Goal: Find specific page/section: Find specific page/section

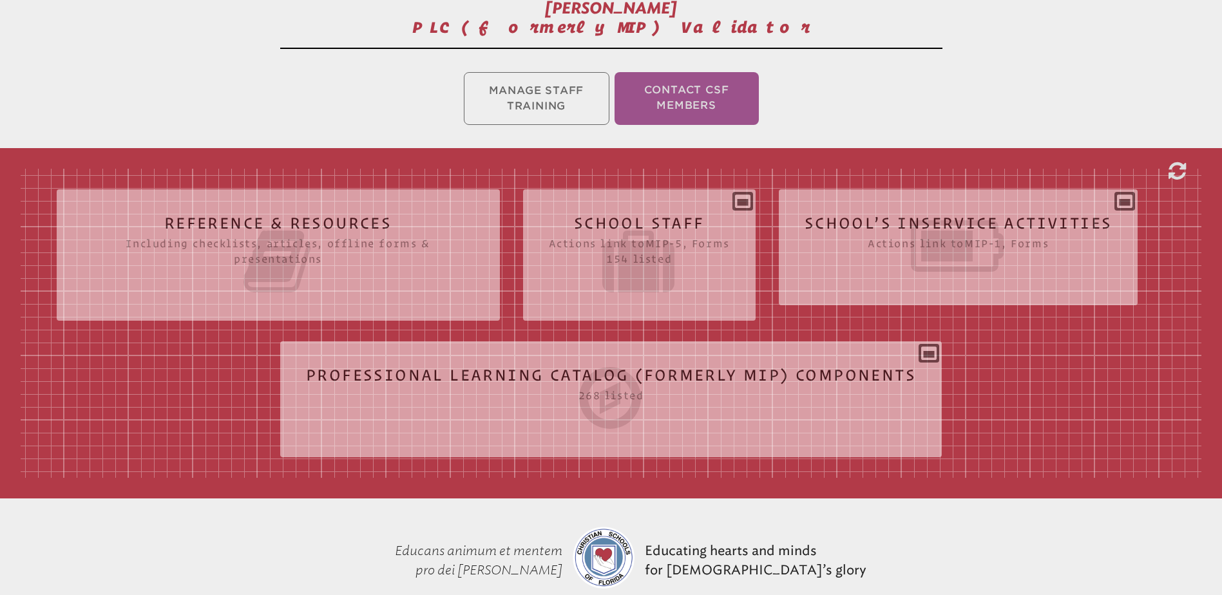
scroll to position [322, 0]
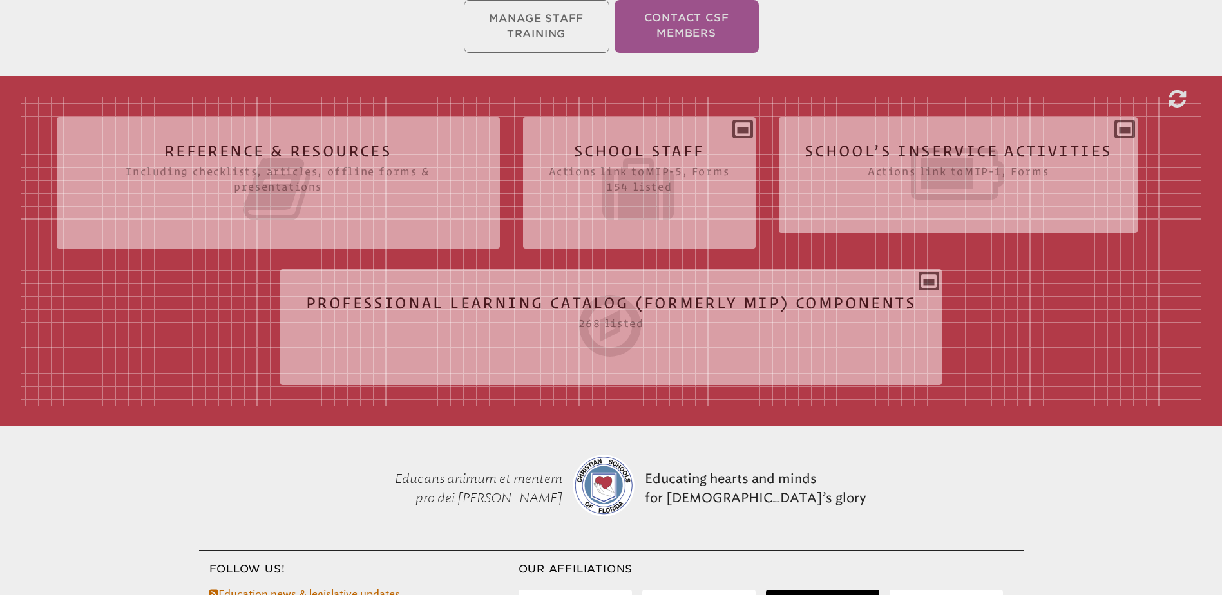
click at [482, 302] on icon at bounding box center [611, 326] width 610 height 72
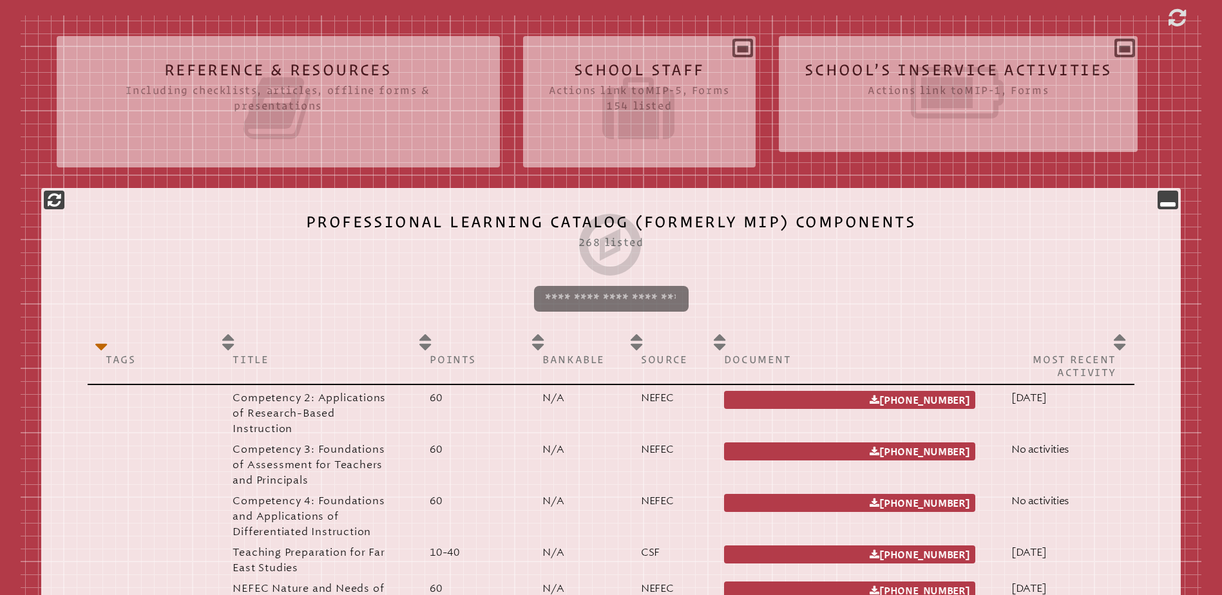
scroll to position [515, 0]
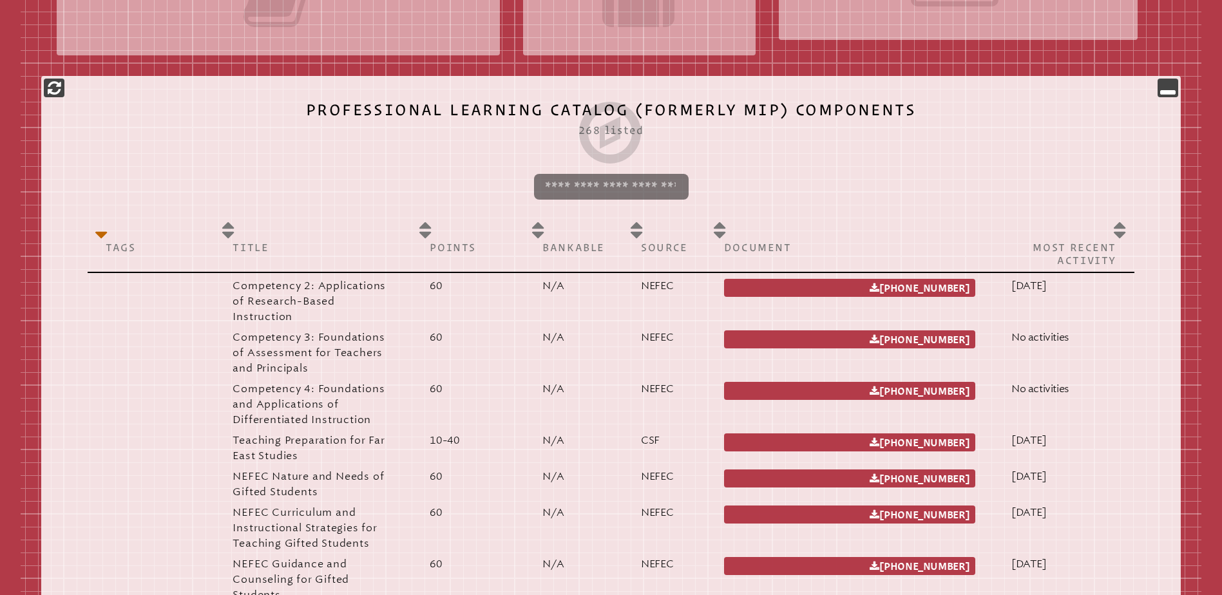
click at [604, 185] on input "search" at bounding box center [611, 187] width 155 height 26
click at [613, 185] on input "search" at bounding box center [611, 187] width 155 height 26
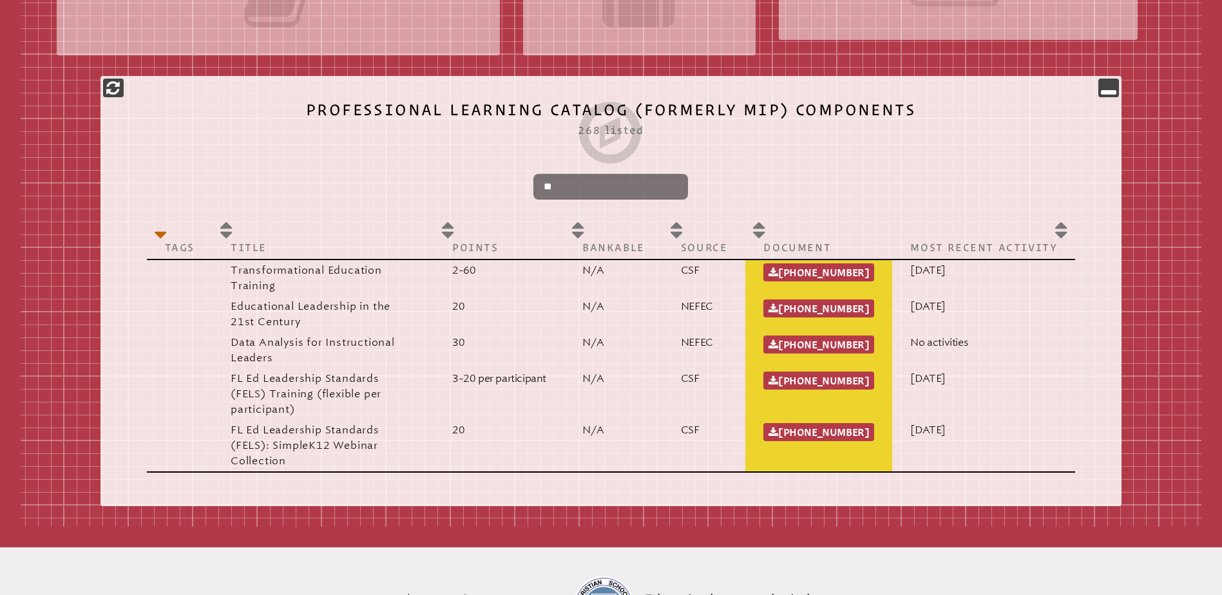
type input "*"
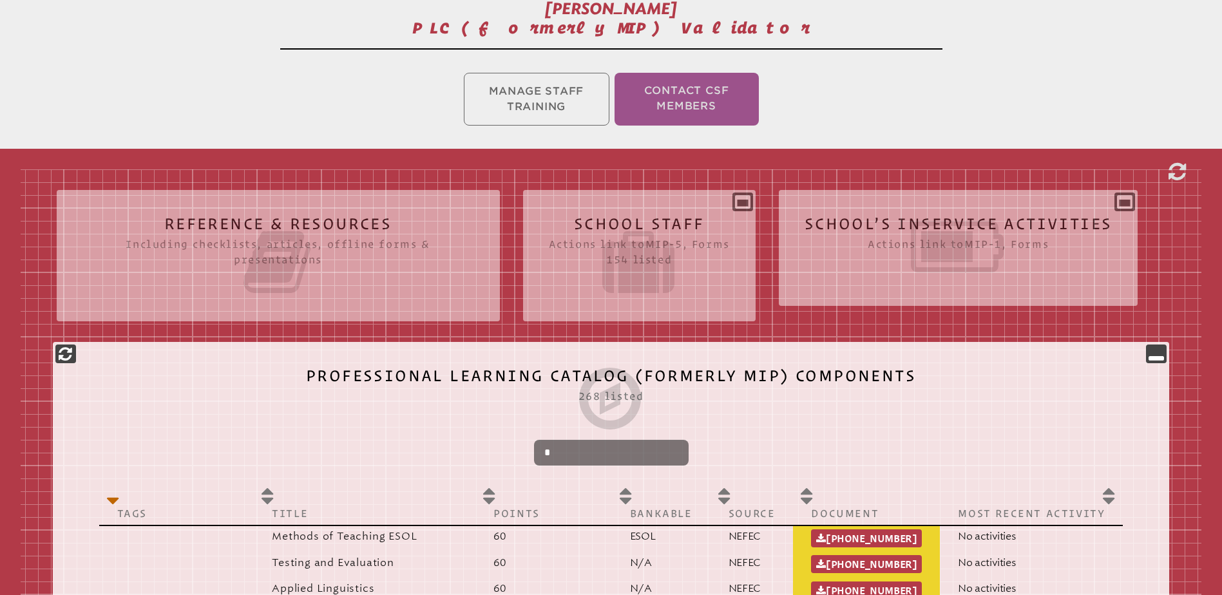
scroll to position [258, 0]
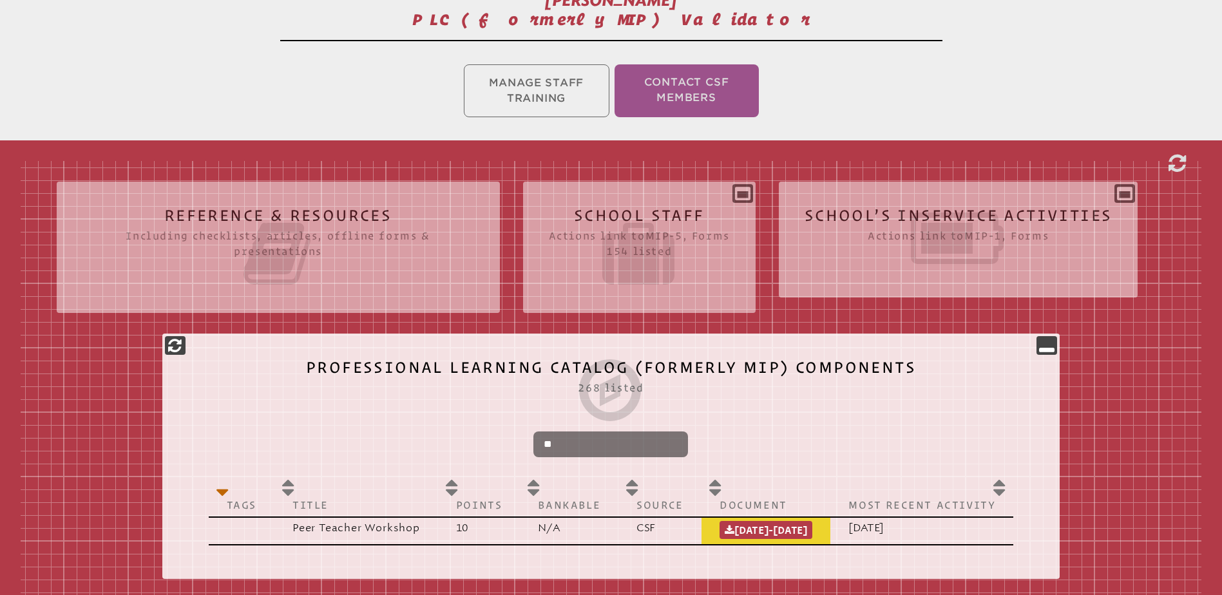
type input "*"
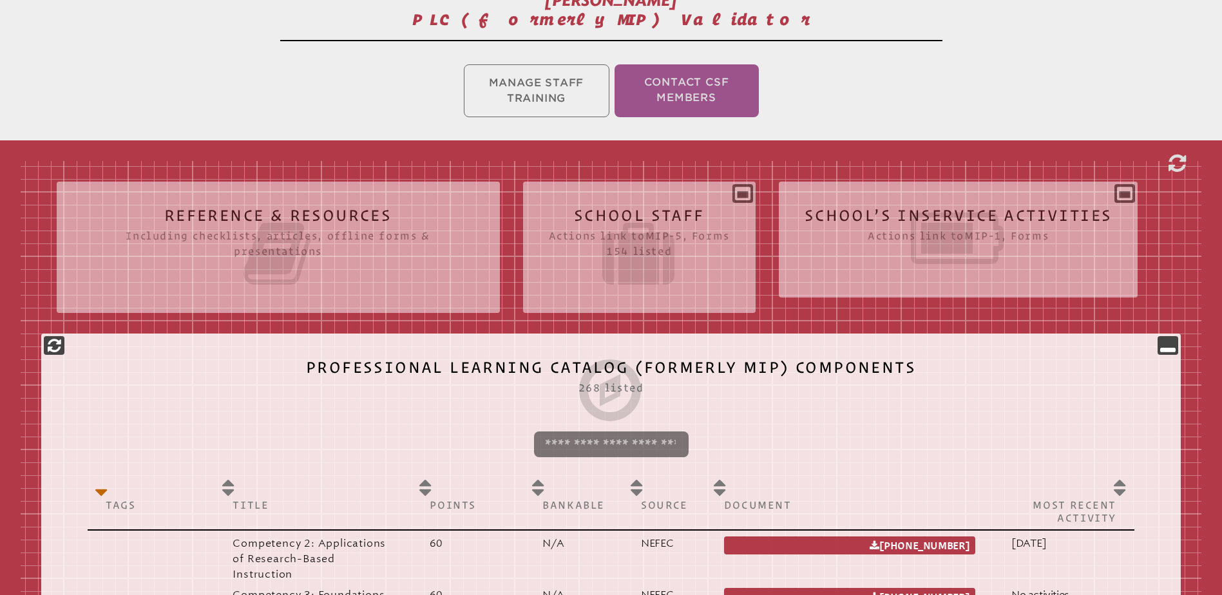
click at [1046, 223] on icon at bounding box center [959, 238] width 308 height 72
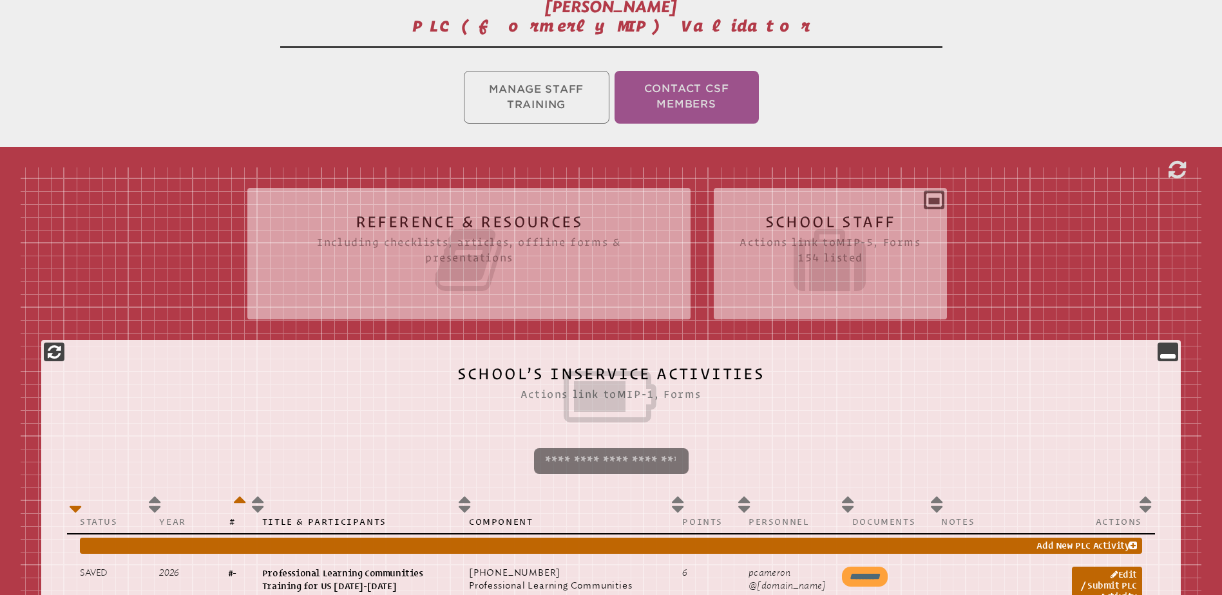
scroll to position [0, 0]
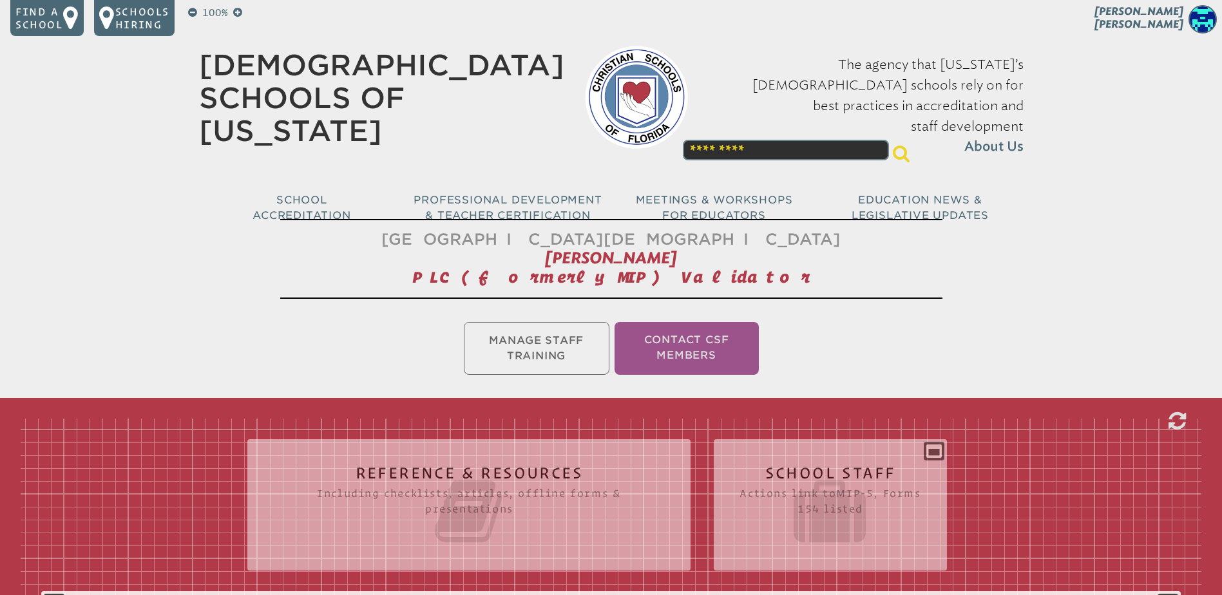
click at [1158, 10] on p "[PERSON_NAME]" at bounding box center [1116, 21] width 211 height 32
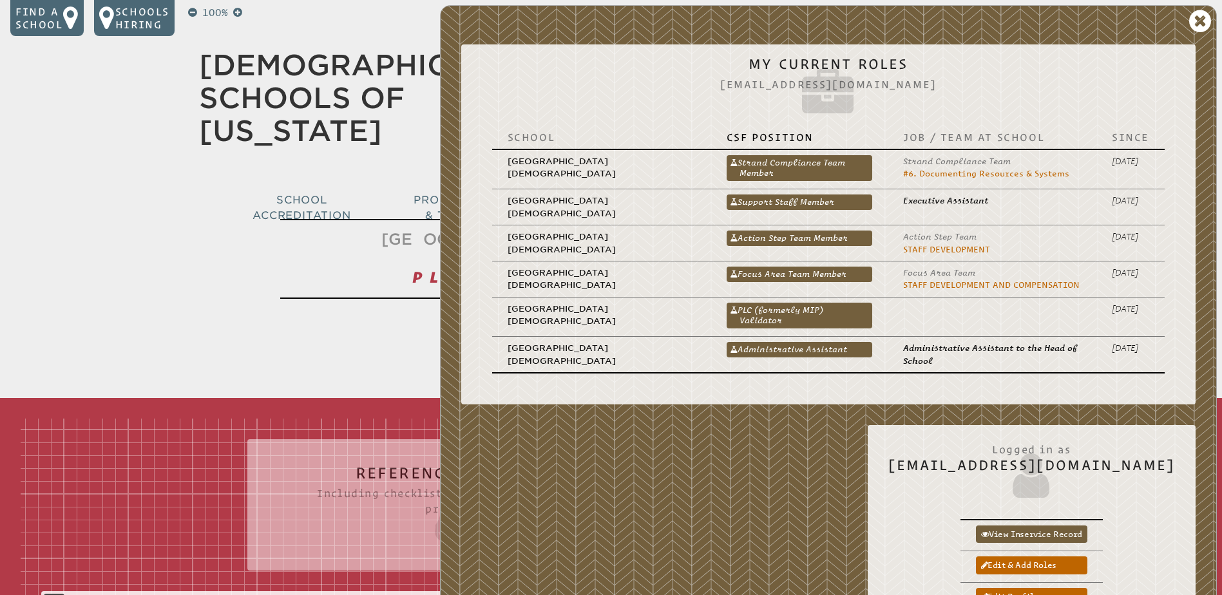
click at [805, 316] on link "PLC (formerly MIP) Validator" at bounding box center [800, 316] width 146 height 26
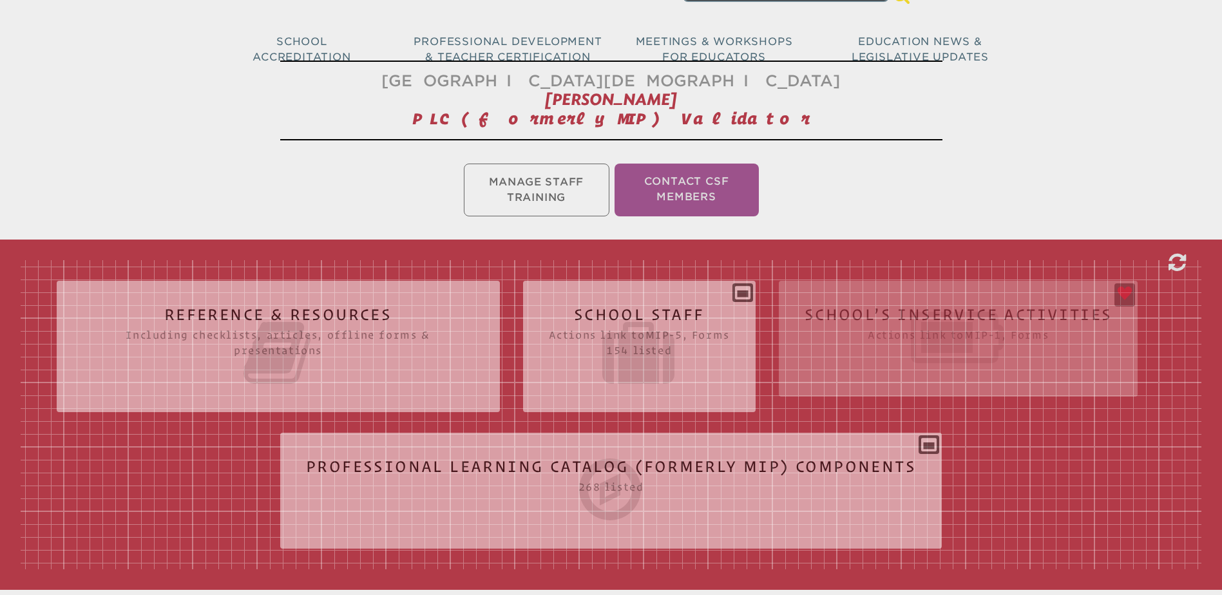
scroll to position [193, 0]
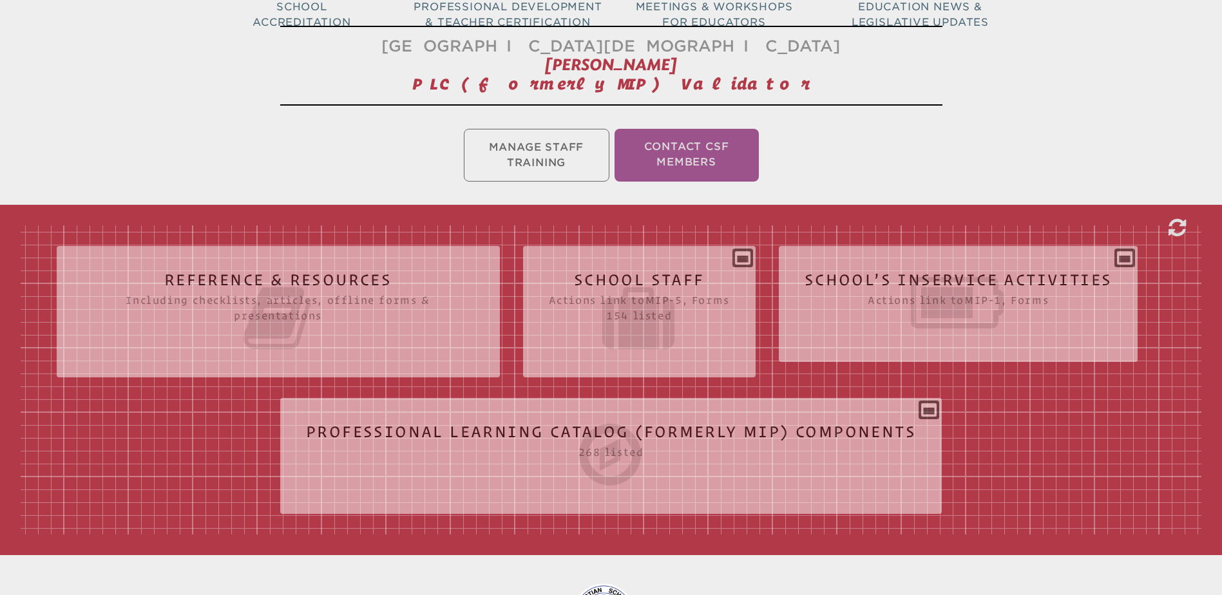
click at [691, 423] on icon at bounding box center [611, 455] width 610 height 72
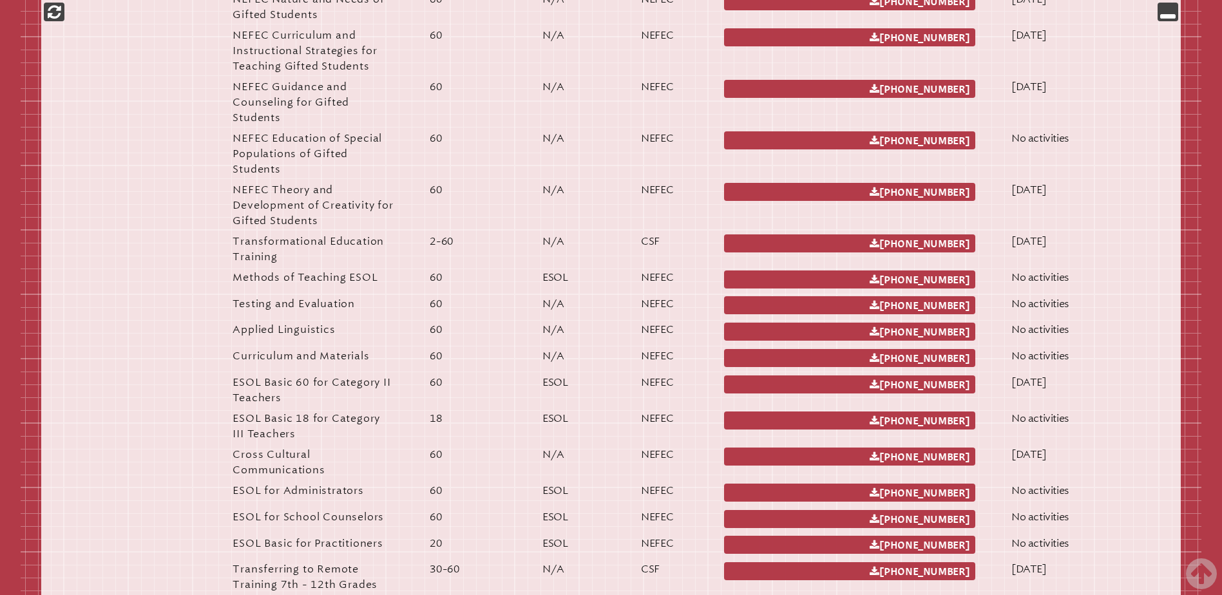
scroll to position [1031, 0]
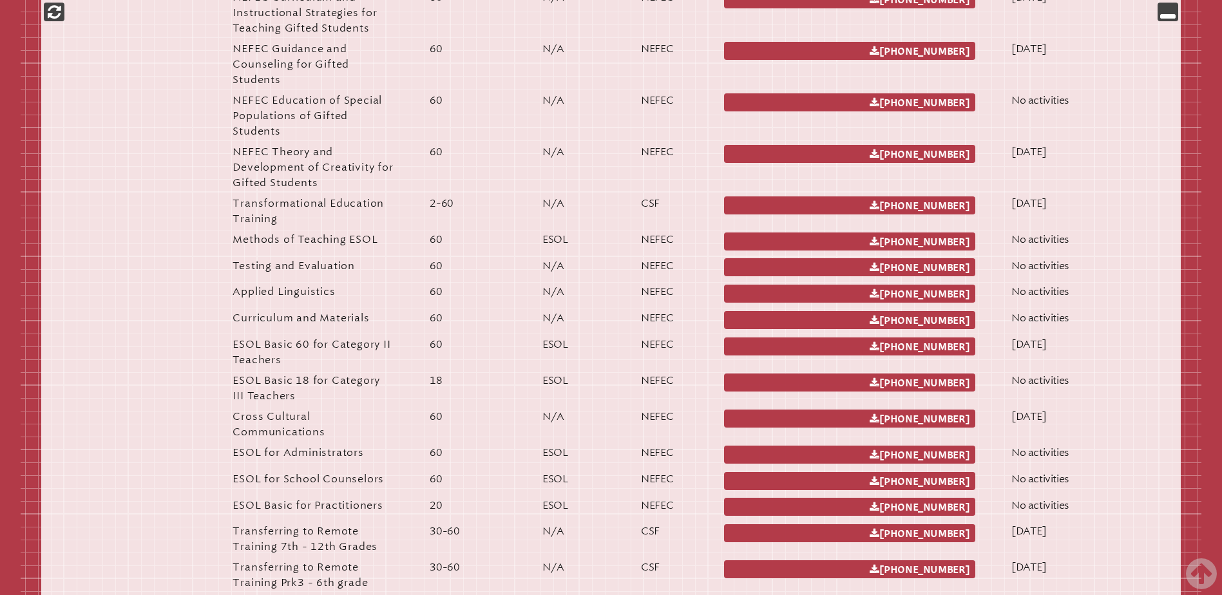
click at [766, 207] on link "1 503 001 [PHONE_NUMBER]" at bounding box center [849, 206] width 251 height 18
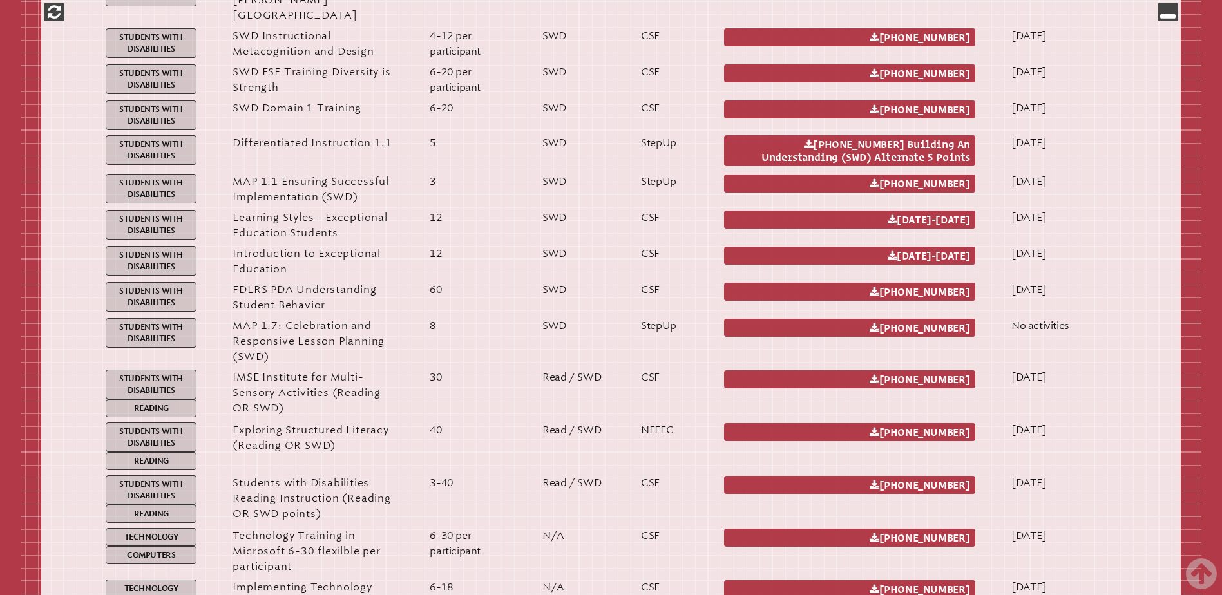
scroll to position [10824, 0]
